Goal: Consume media (video, audio)

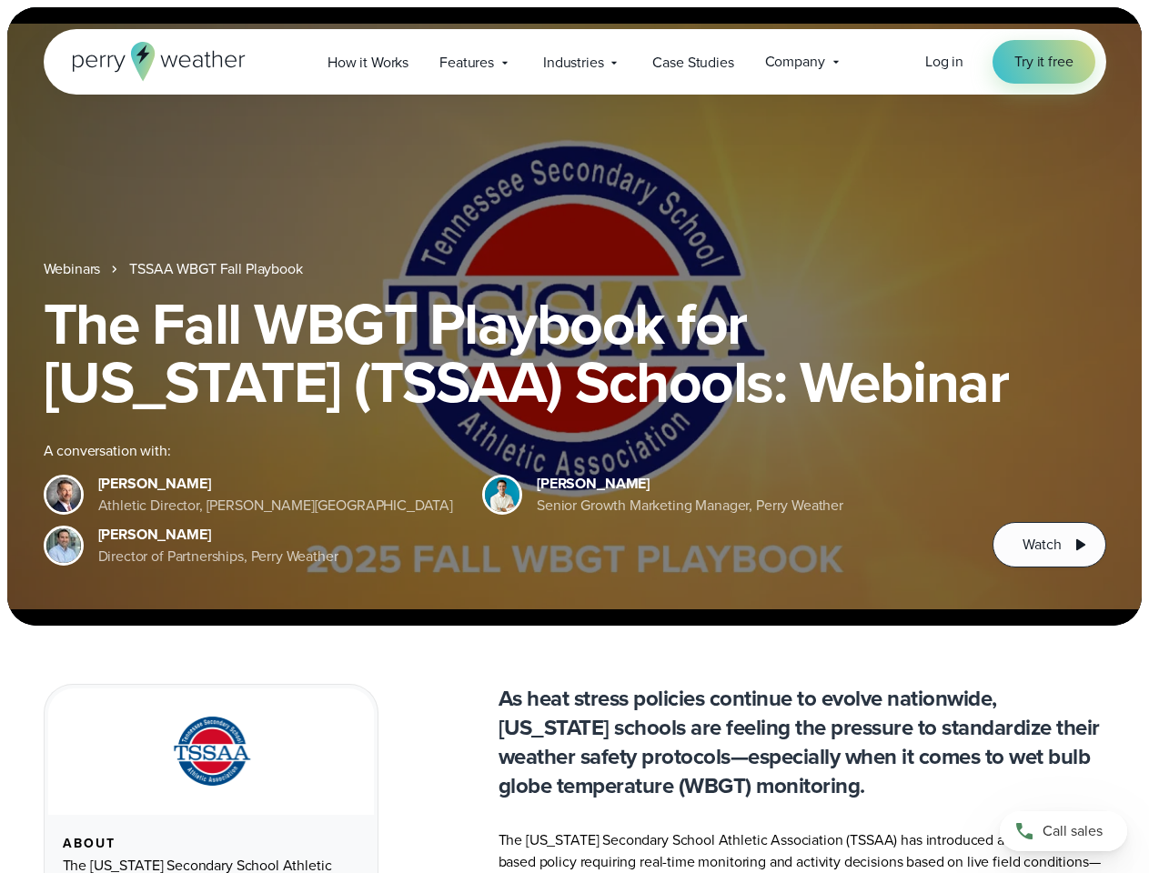
click at [574, 437] on div "The Fall WBGT Playbook for [US_STATE] (TSSAA) Schools: Webinar A conversation w…" at bounding box center [575, 431] width 1062 height 273
click at [574, 62] on span "Industries" at bounding box center [573, 63] width 60 height 22
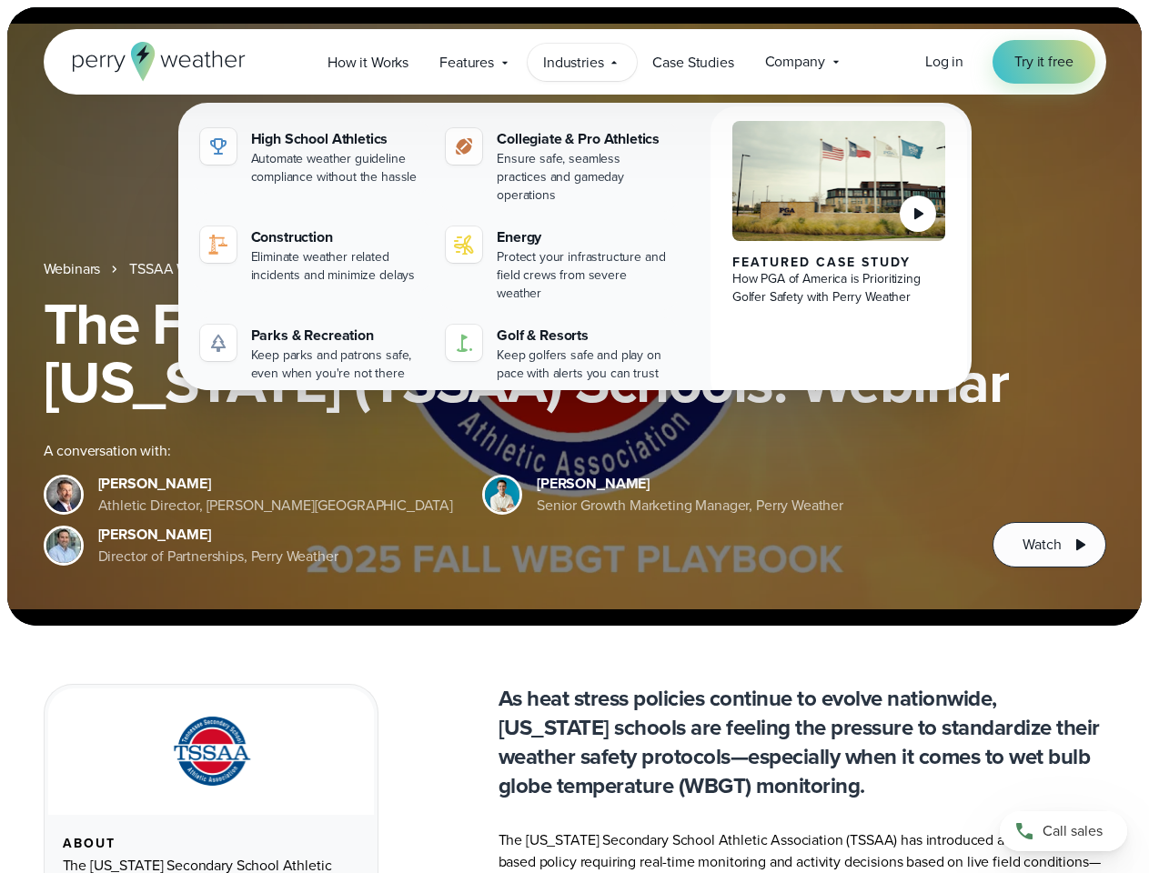
click at [574, 317] on h1 "The Fall WBGT Playbook for [US_STATE] (TSSAA) Schools: Webinar" at bounding box center [575, 353] width 1062 height 116
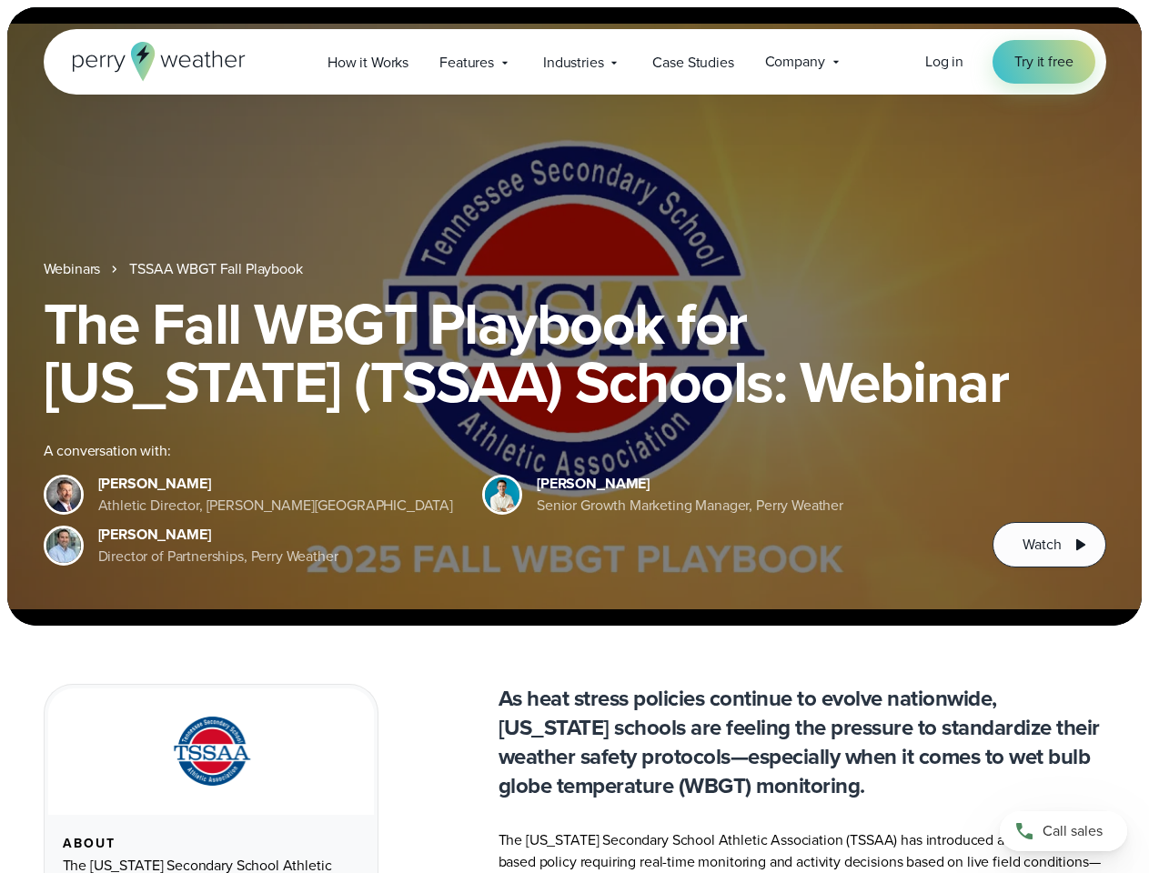
click at [217, 269] on link "TSSAA WBGT Fall Playbook" at bounding box center [215, 269] width 173 height 22
click at [1049, 545] on span "Watch" at bounding box center [1041, 545] width 38 height 22
